Goal: Information Seeking & Learning: Learn about a topic

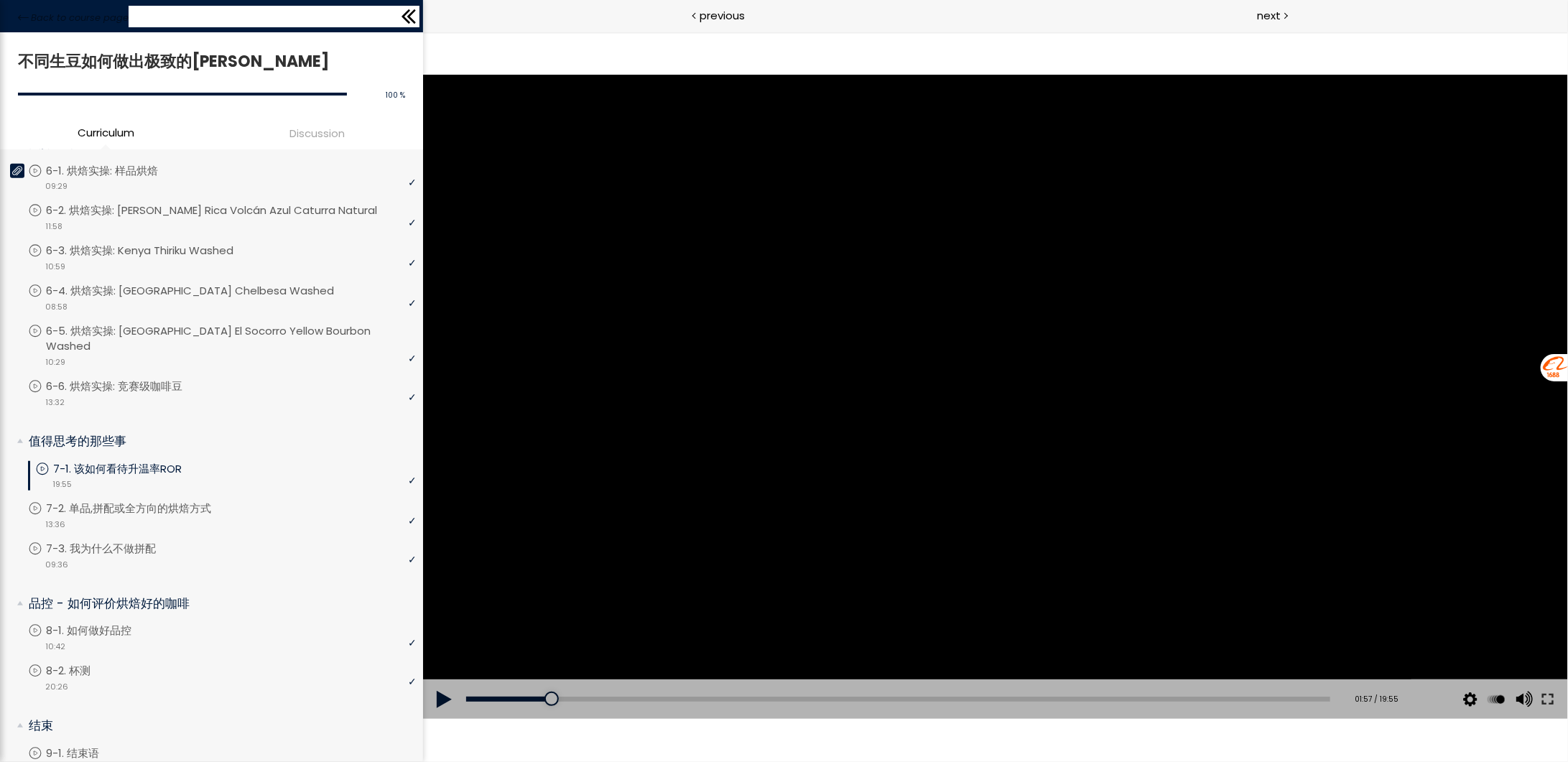
click at [411, 16] on icon at bounding box center [408, 16] width 21 height 21
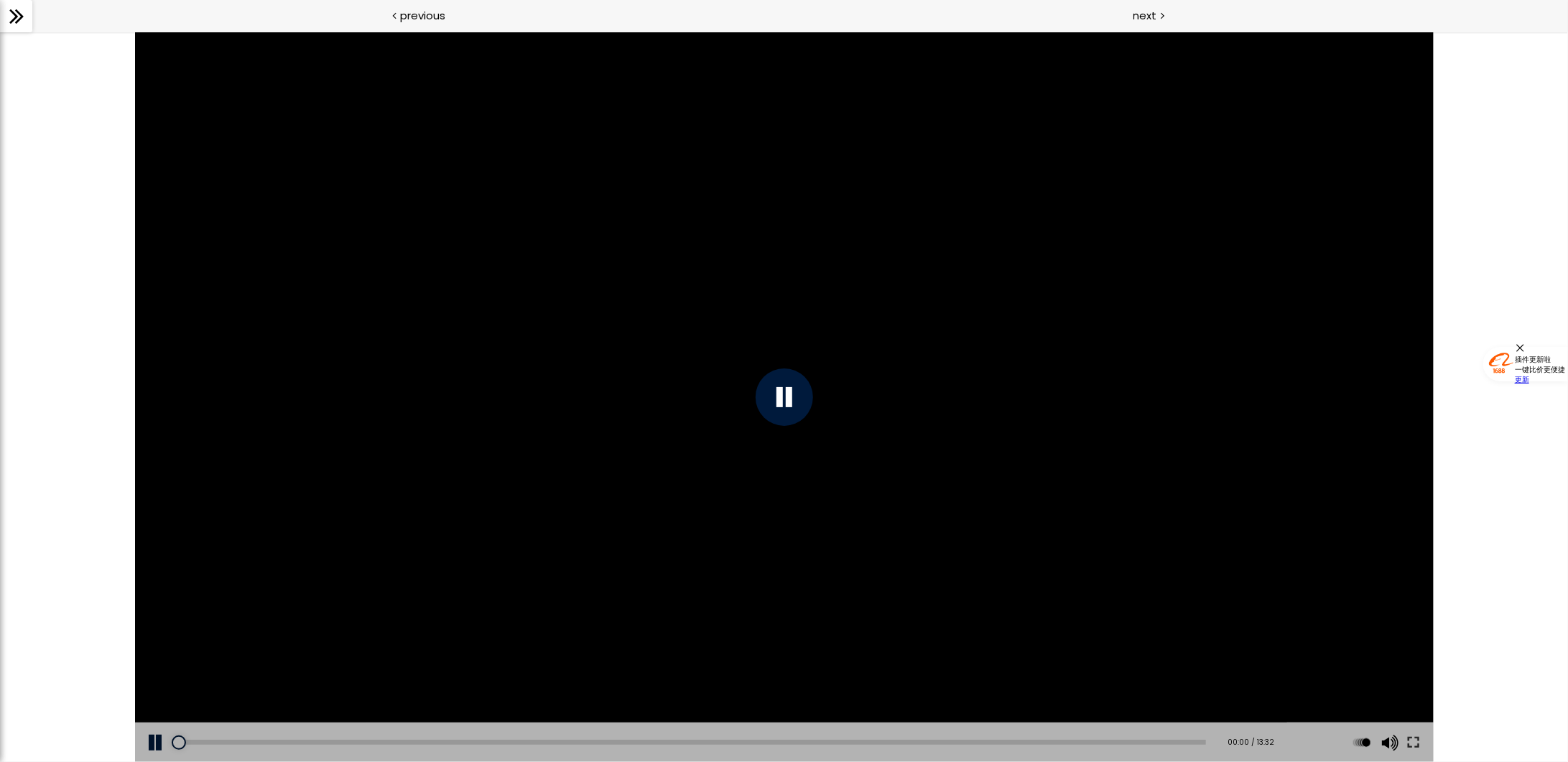
click at [17, 17] on icon at bounding box center [16, 16] width 21 height 21
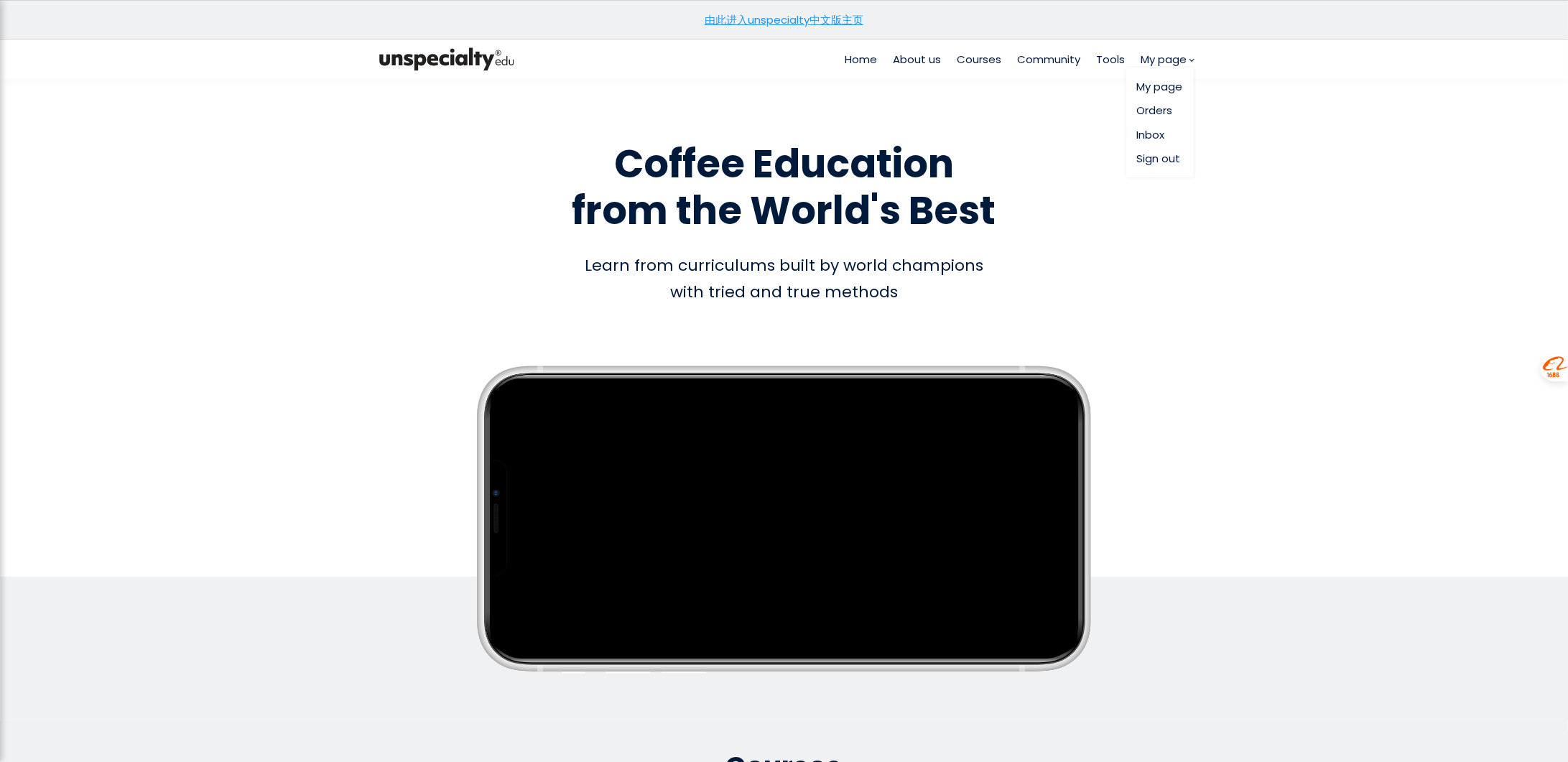
click at [1157, 158] on link "Sign out" at bounding box center [1161, 158] width 46 height 16
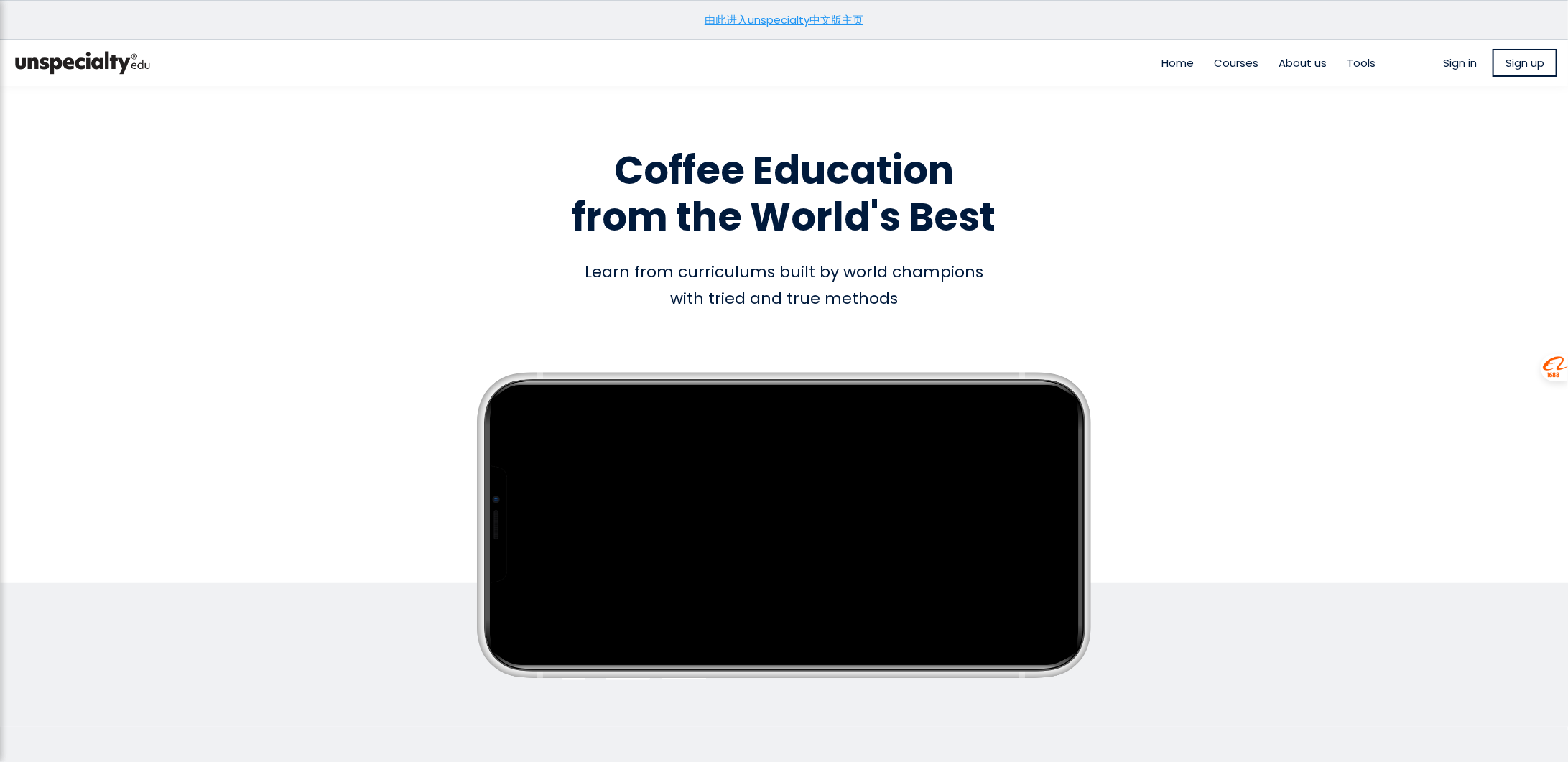
type input "**********"
click at [1447, 62] on span "Sign in" at bounding box center [1459, 62] width 34 height 16
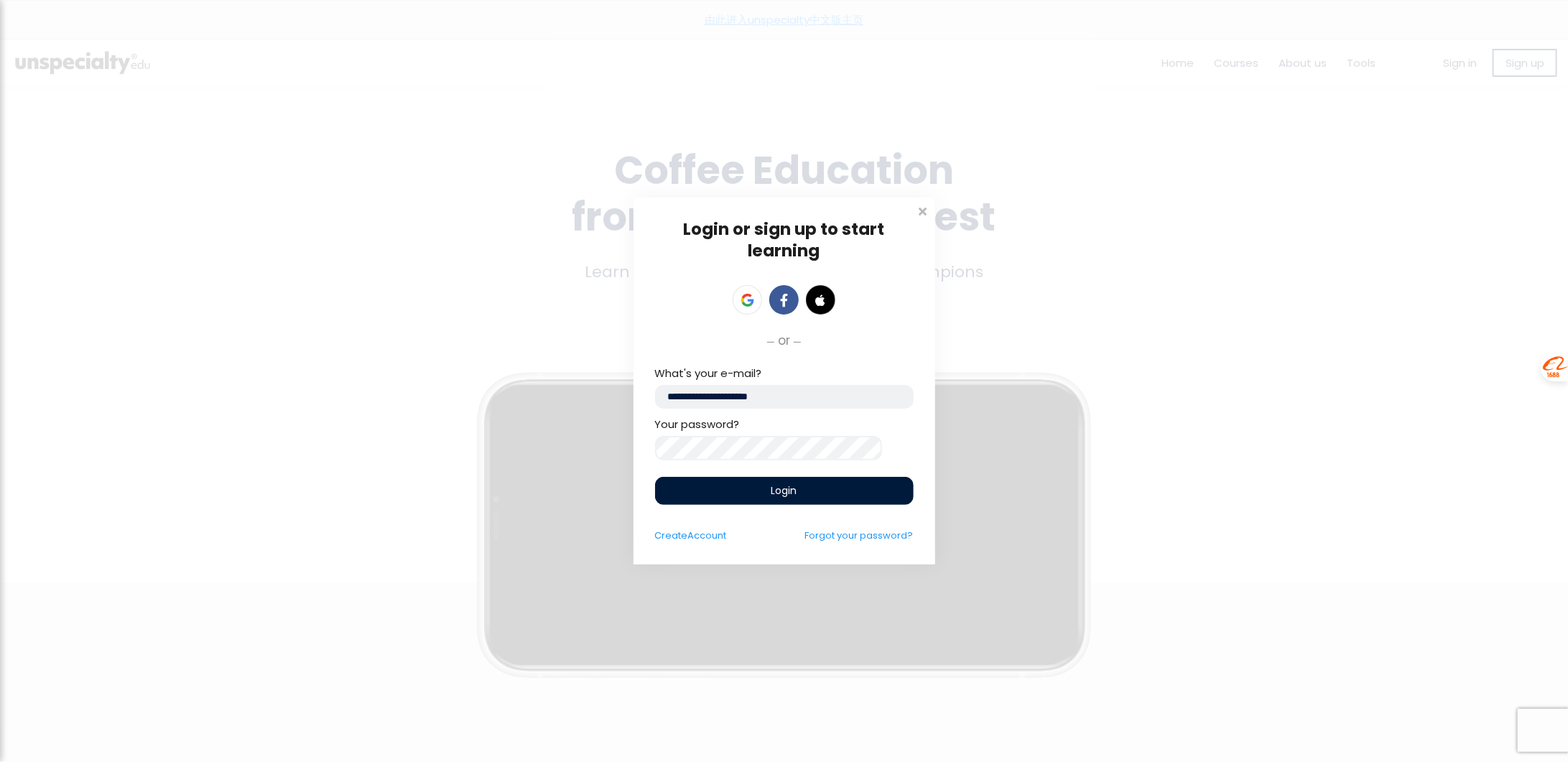
click at [764, 493] on div "Login" at bounding box center [784, 491] width 258 height 28
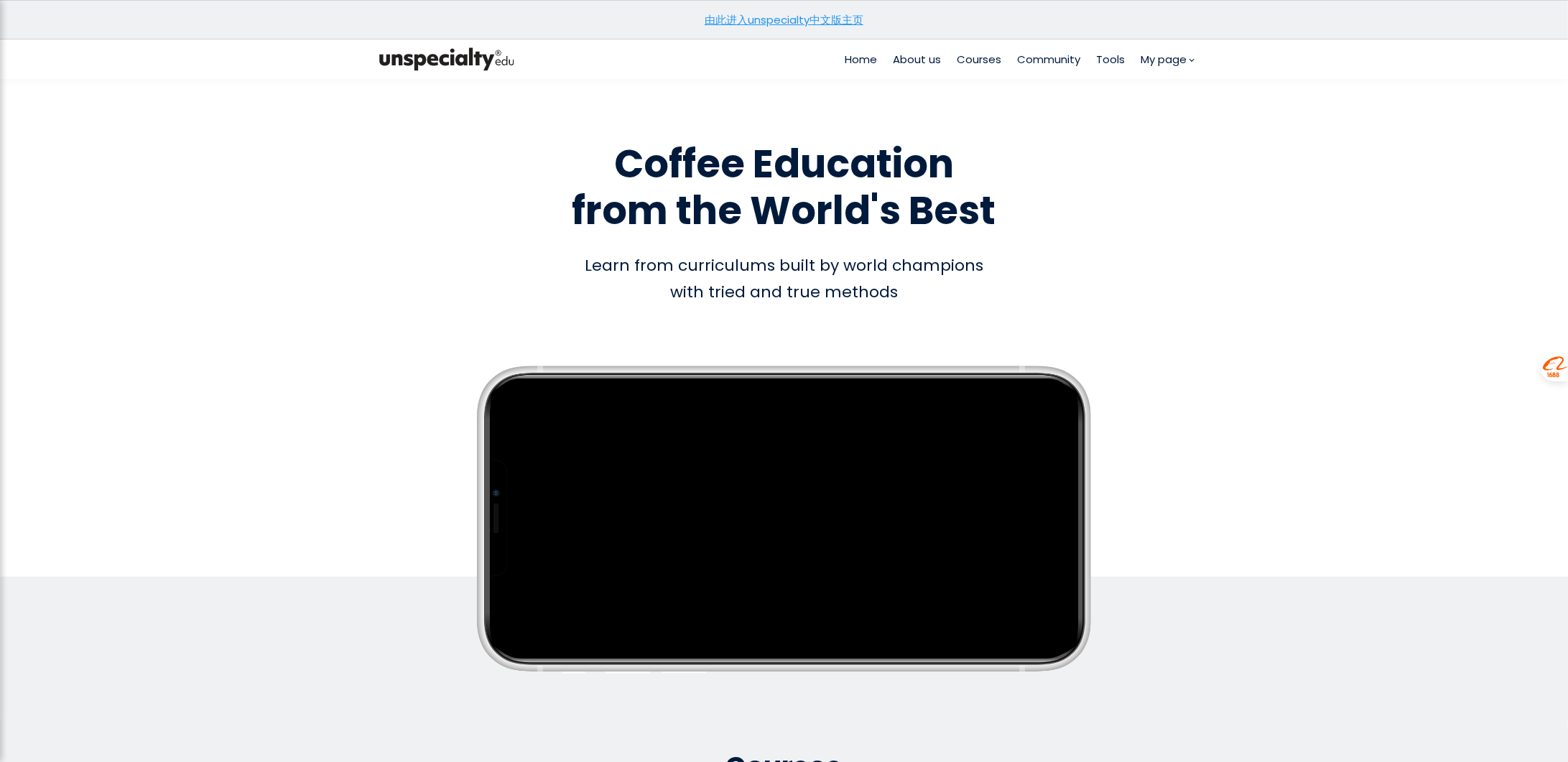
click at [981, 58] on span "Courses" at bounding box center [980, 59] width 44 height 16
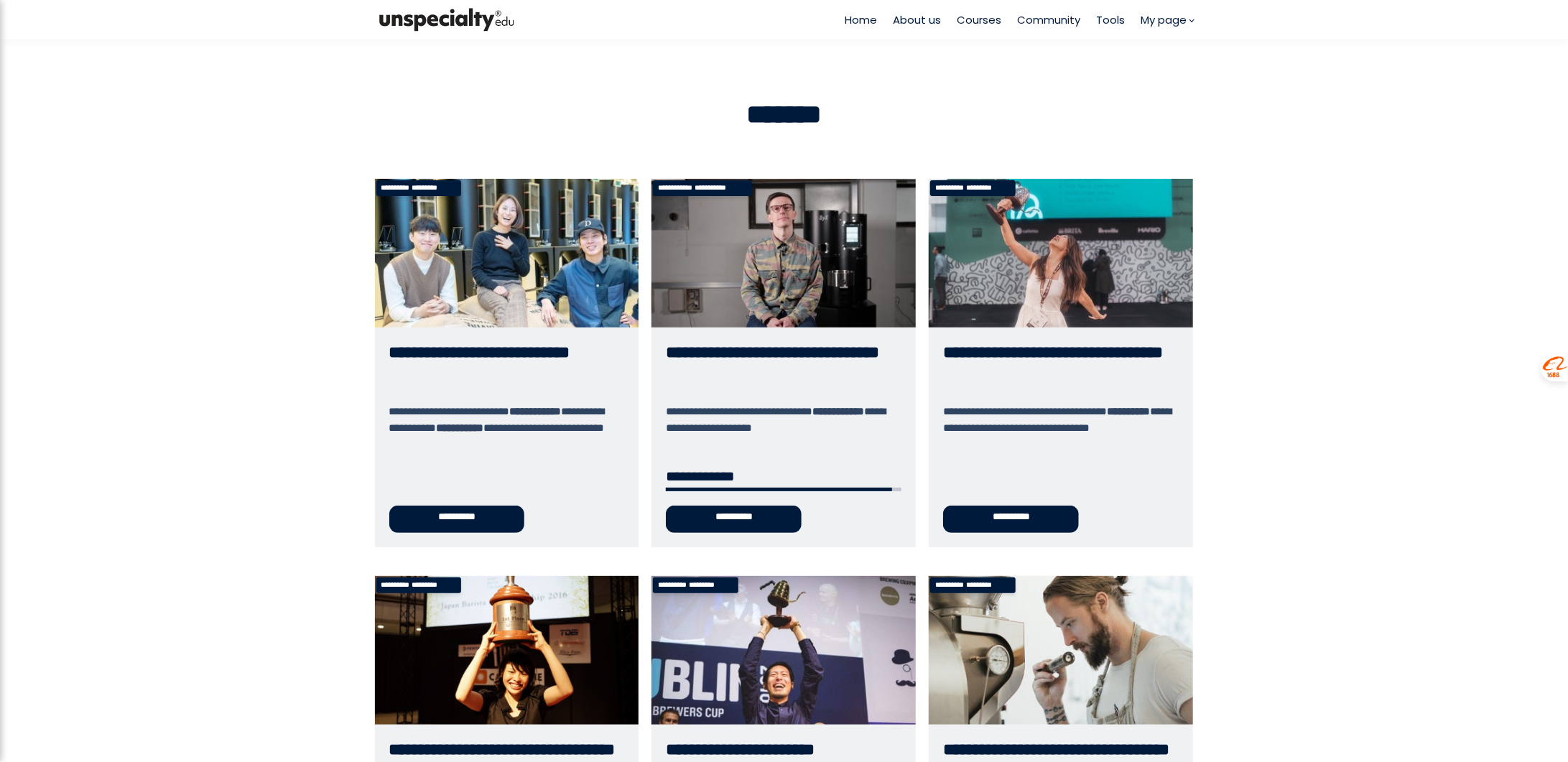
click at [759, 523] on link "**********" at bounding box center [783, 363] width 264 height 369
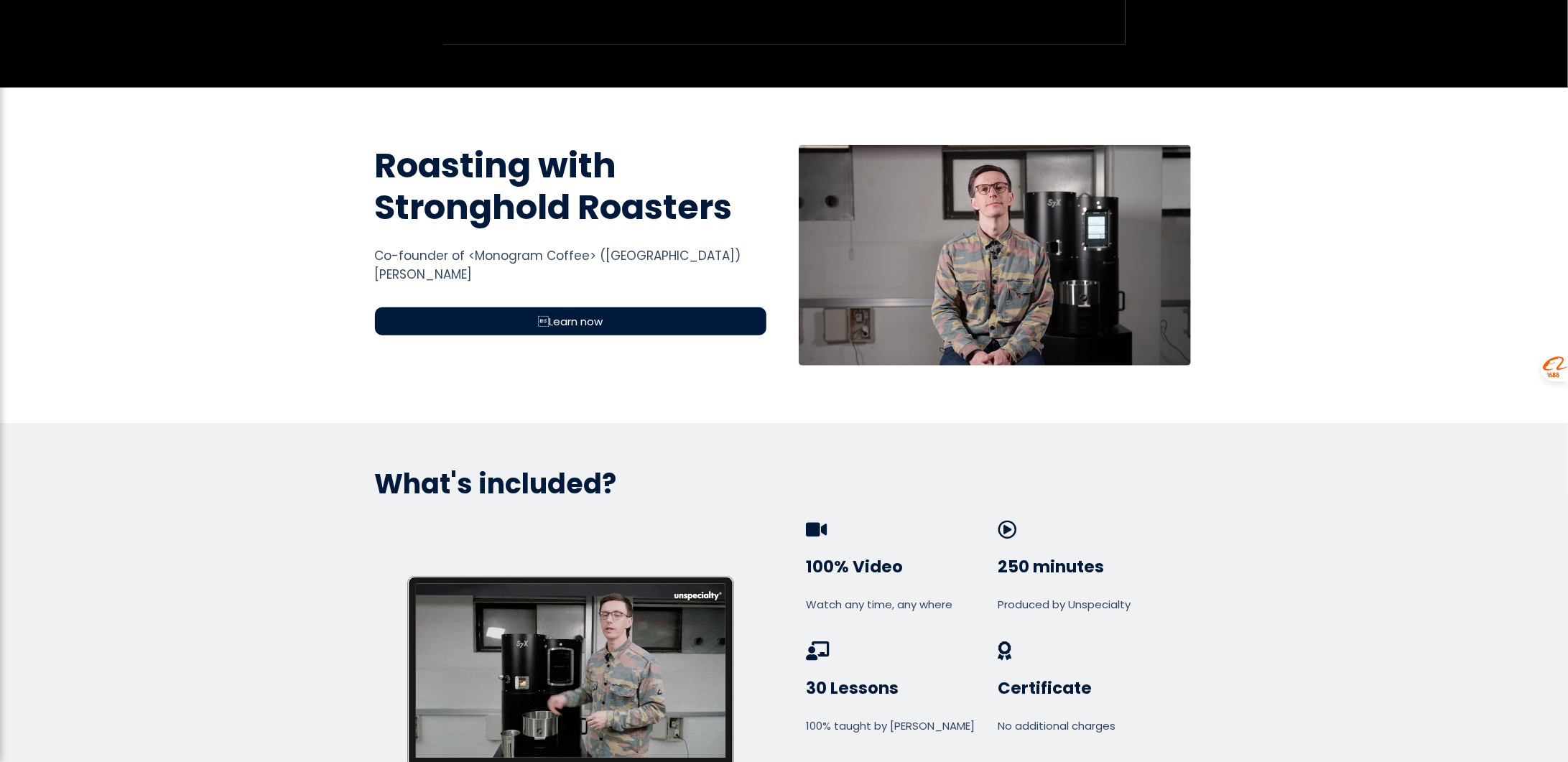
scroll to position [431, 0]
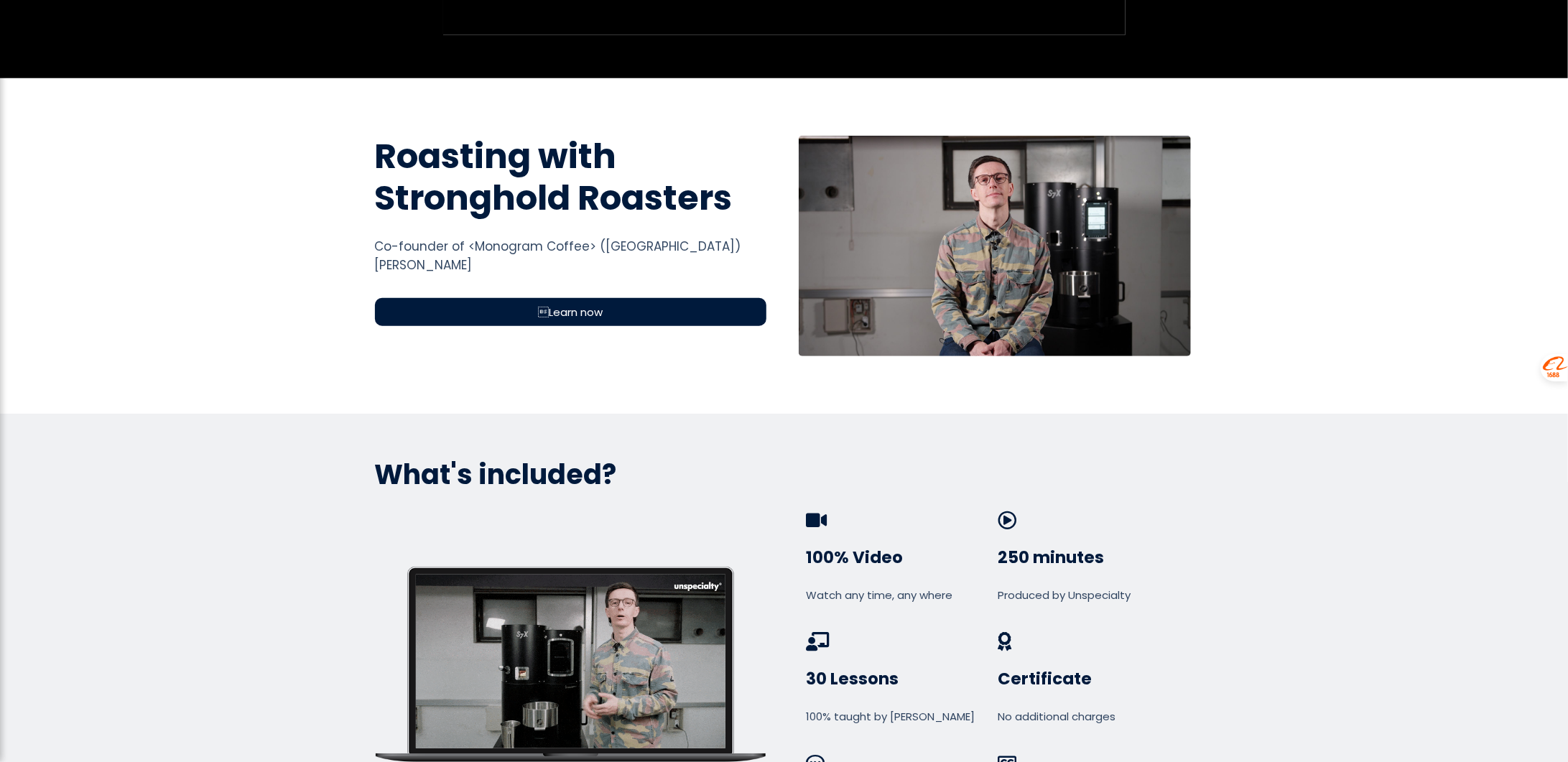
click at [569, 310] on span "Learn now" at bounding box center [570, 311] width 64 height 16
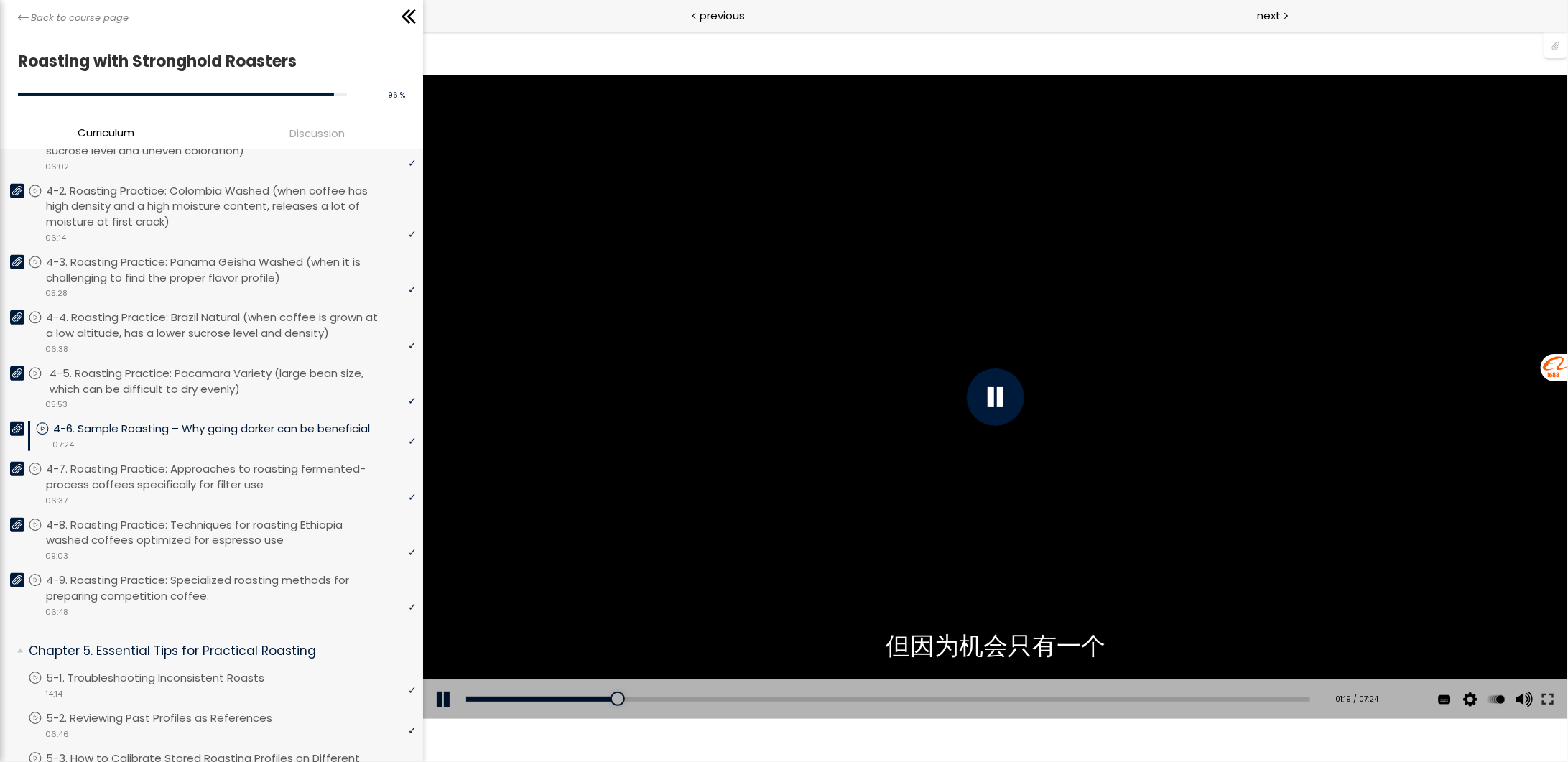
scroll to position [891, 0]
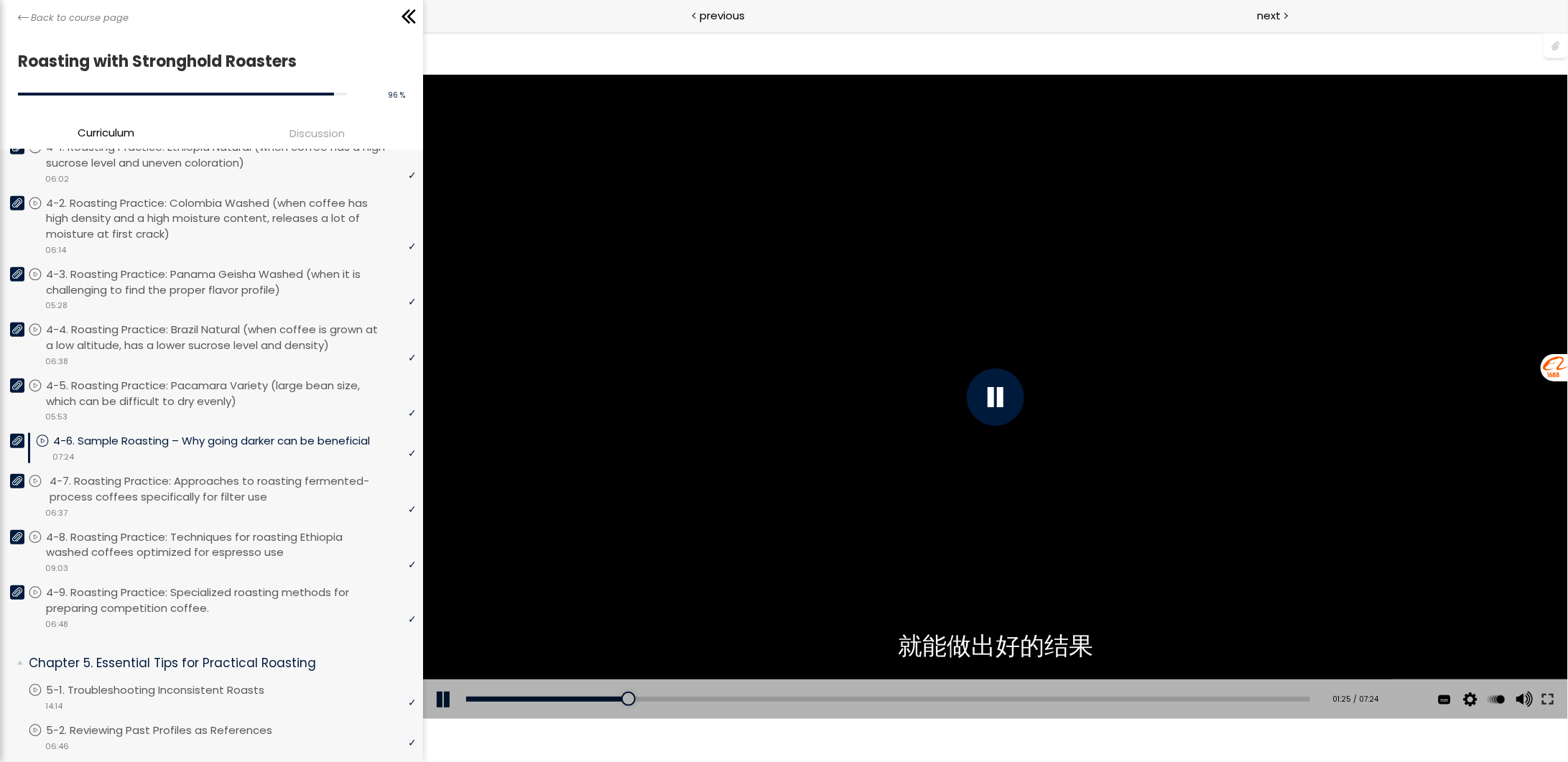
click at [257, 476] on p "4-7. Roasting Practice: Approaches to roasting fermented-process coffees specif…" at bounding box center [234, 489] width 370 height 32
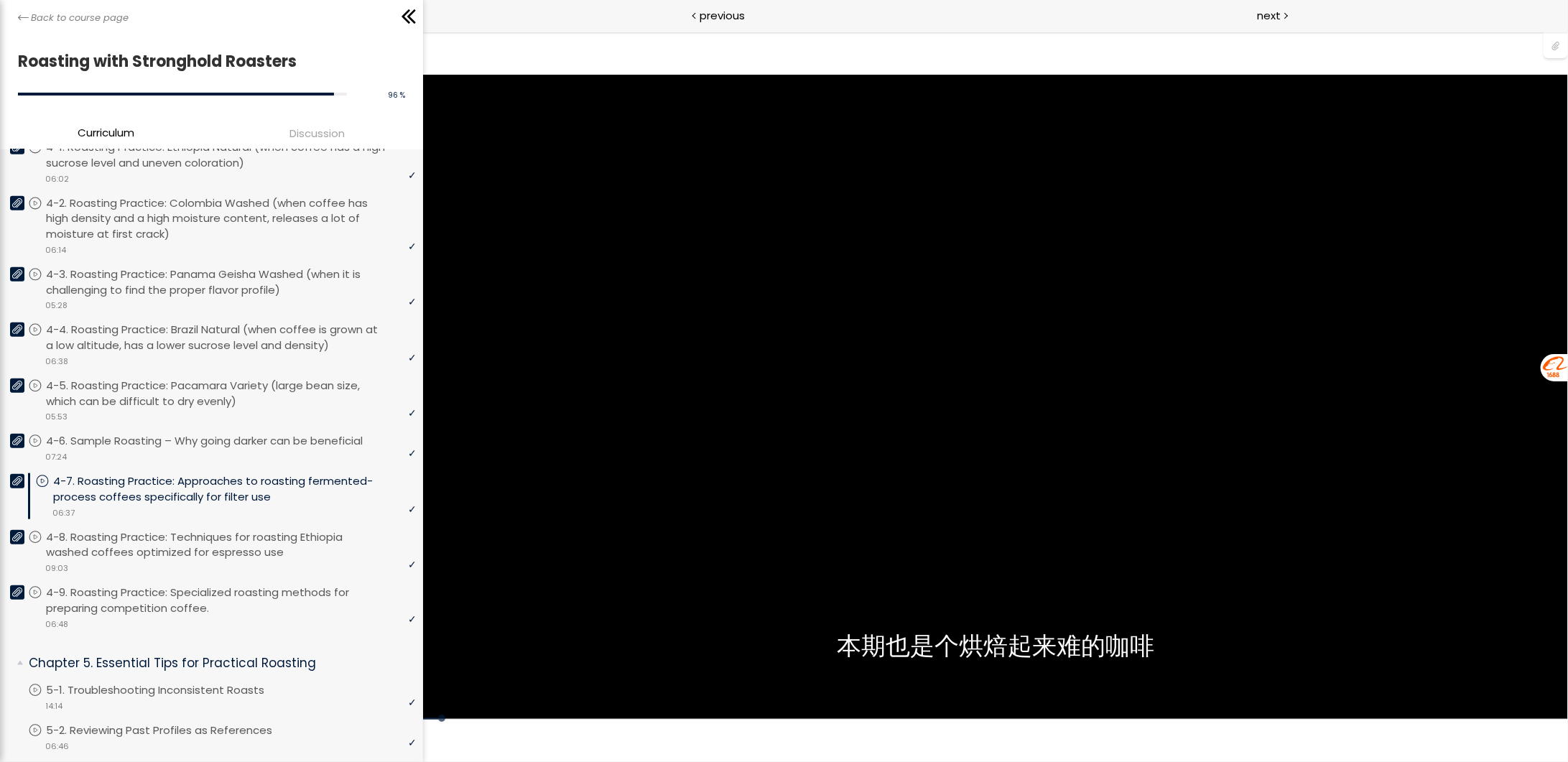
click at [17, 477] on icon at bounding box center [17, 481] width 10 height 10
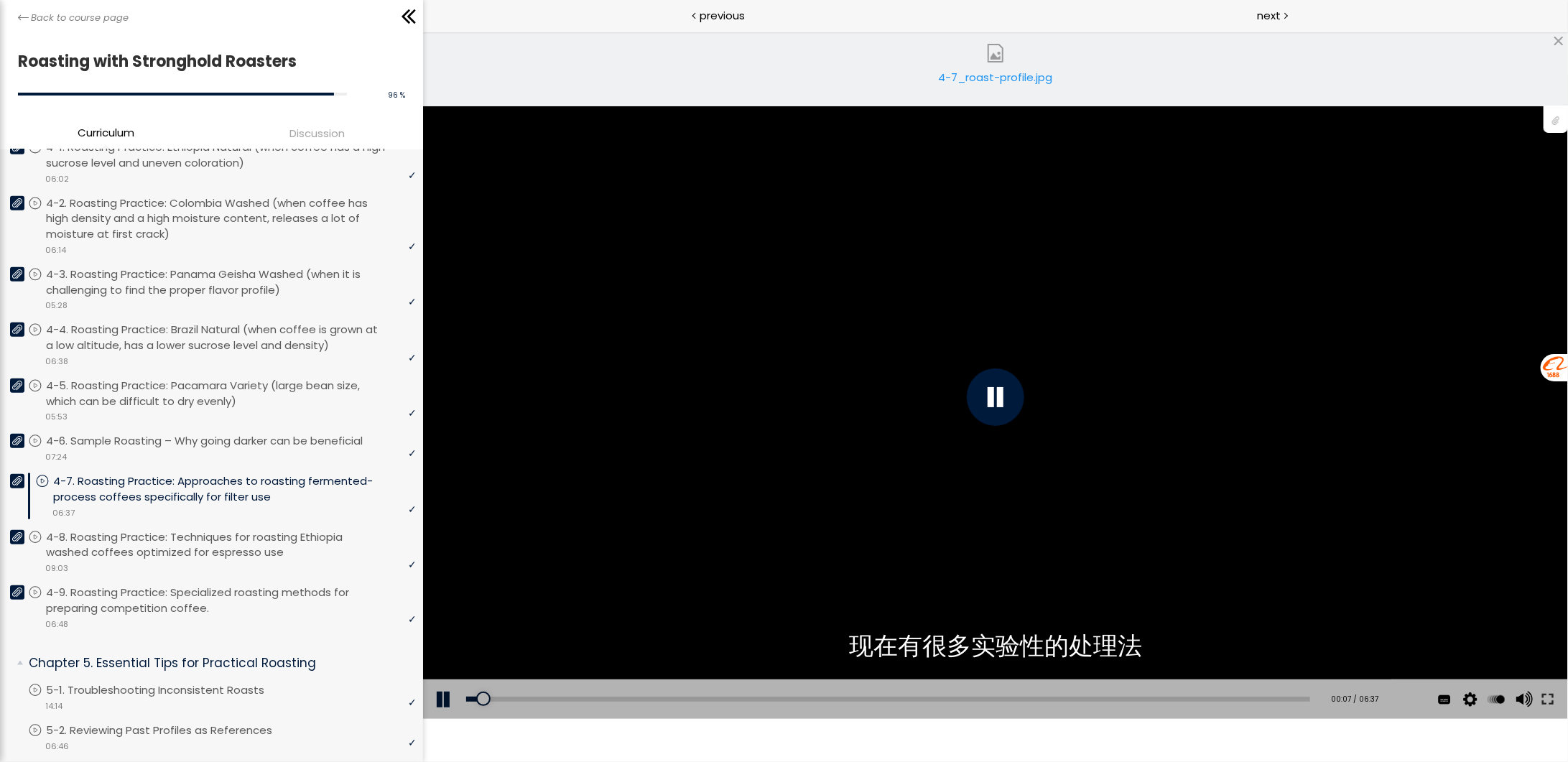
click at [995, 81] on div "4-7_roast-profile.jpg" at bounding box center [995, 84] width 122 height 29
click at [989, 406] on div at bounding box center [996, 397] width 58 height 58
